Goal: Task Accomplishment & Management: Use online tool/utility

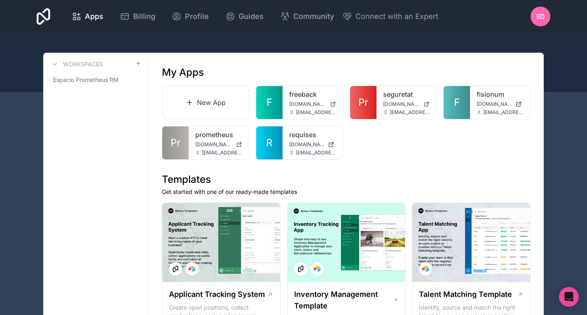
click at [543, 21] on span "SD" at bounding box center [540, 17] width 9 height 10
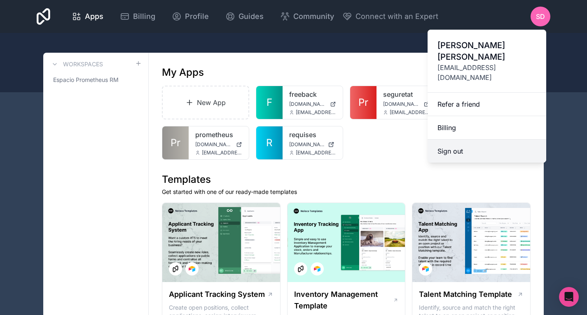
click at [476, 140] on button "Sign out" at bounding box center [487, 151] width 119 height 23
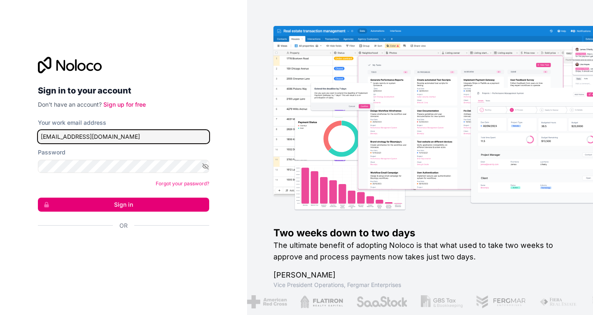
click at [139, 135] on input "[EMAIL_ADDRESS][DOMAIN_NAME]" at bounding box center [123, 136] width 171 height 13
type input "[EMAIL_ADDRESS][DOMAIN_NAME]"
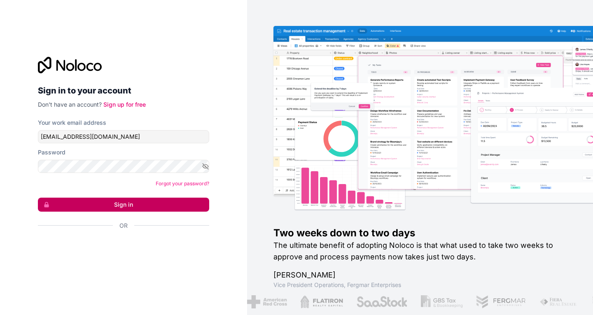
click at [135, 208] on button "Sign in" at bounding box center [123, 205] width 171 height 14
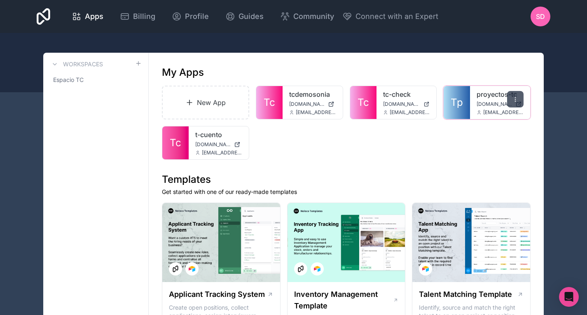
click at [515, 98] on icon at bounding box center [515, 99] width 7 height 7
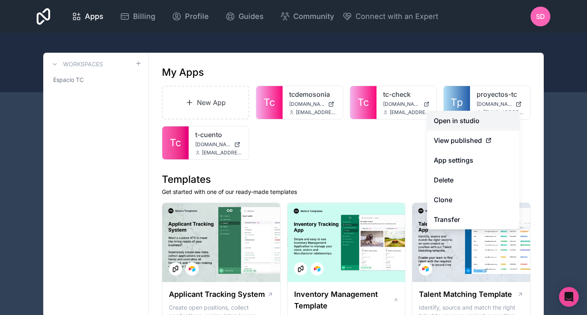
click at [491, 125] on link "Open in studio" at bounding box center [473, 121] width 92 height 20
